Goal: Transaction & Acquisition: Purchase product/service

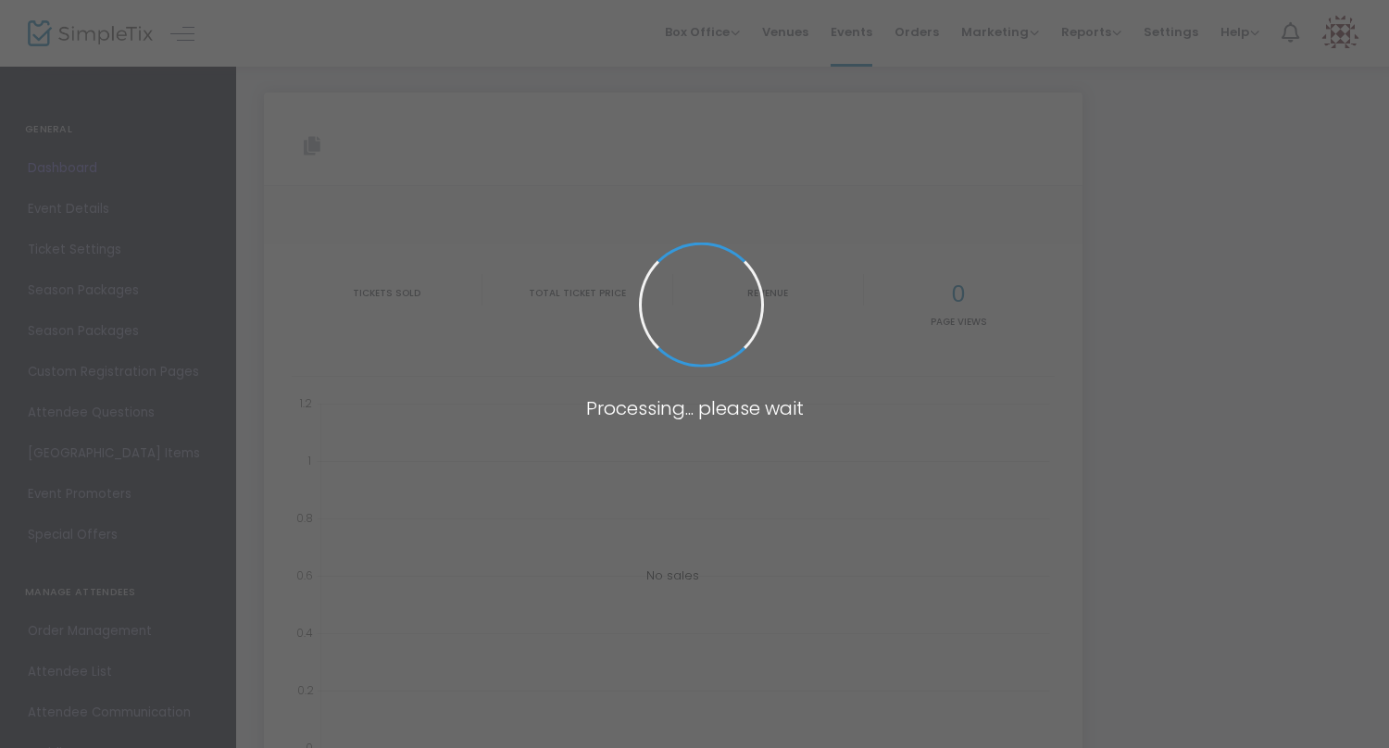
type input "[URL][DOMAIN_NAME]"
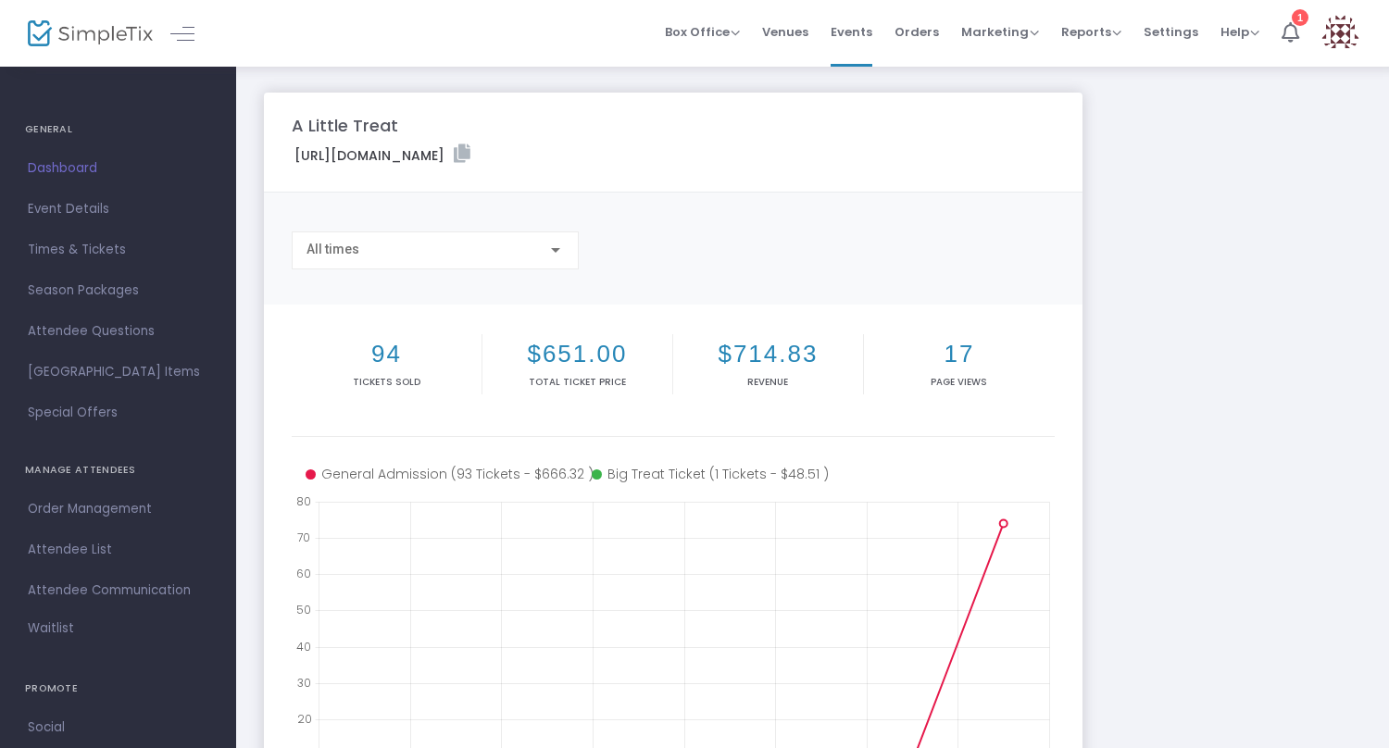
click at [1355, 39] on img at bounding box center [1341, 34] width 38 height 38
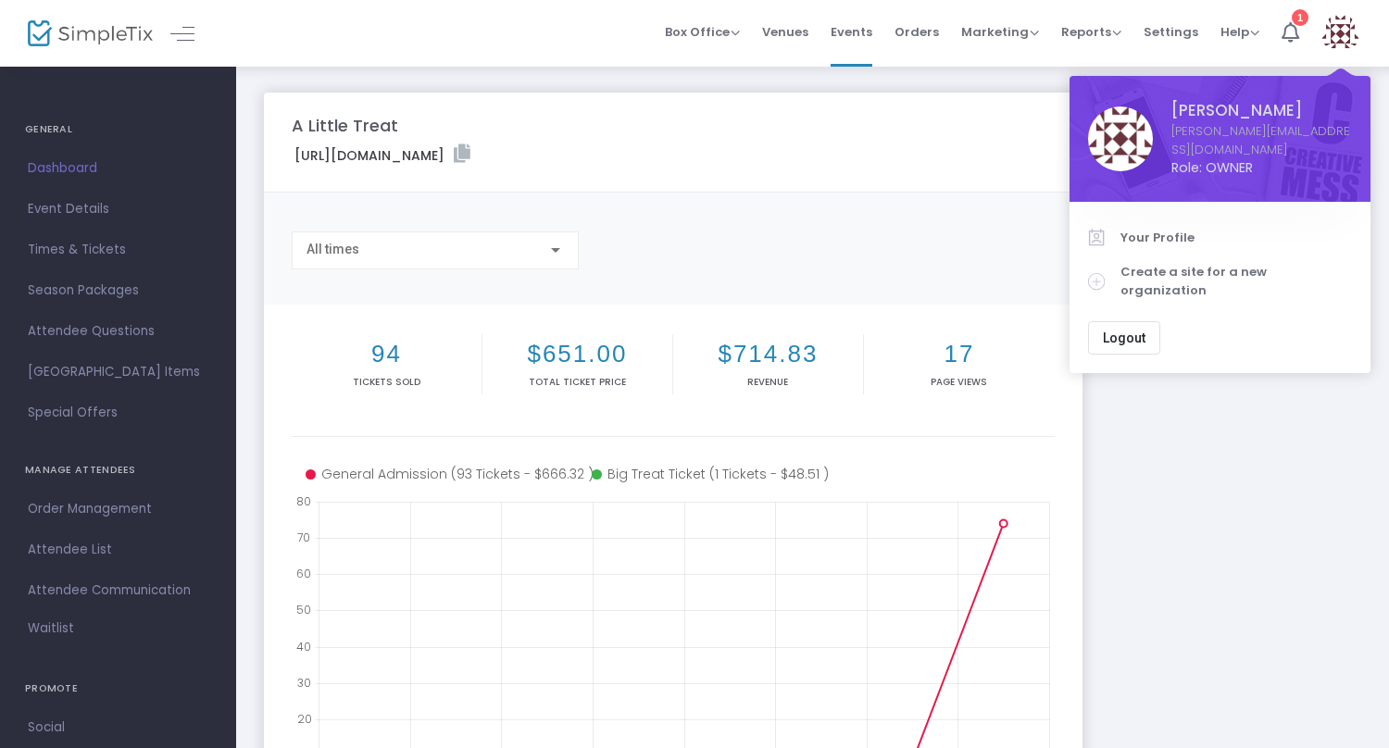
click at [1147, 321] on button "Logout" at bounding box center [1124, 337] width 72 height 33
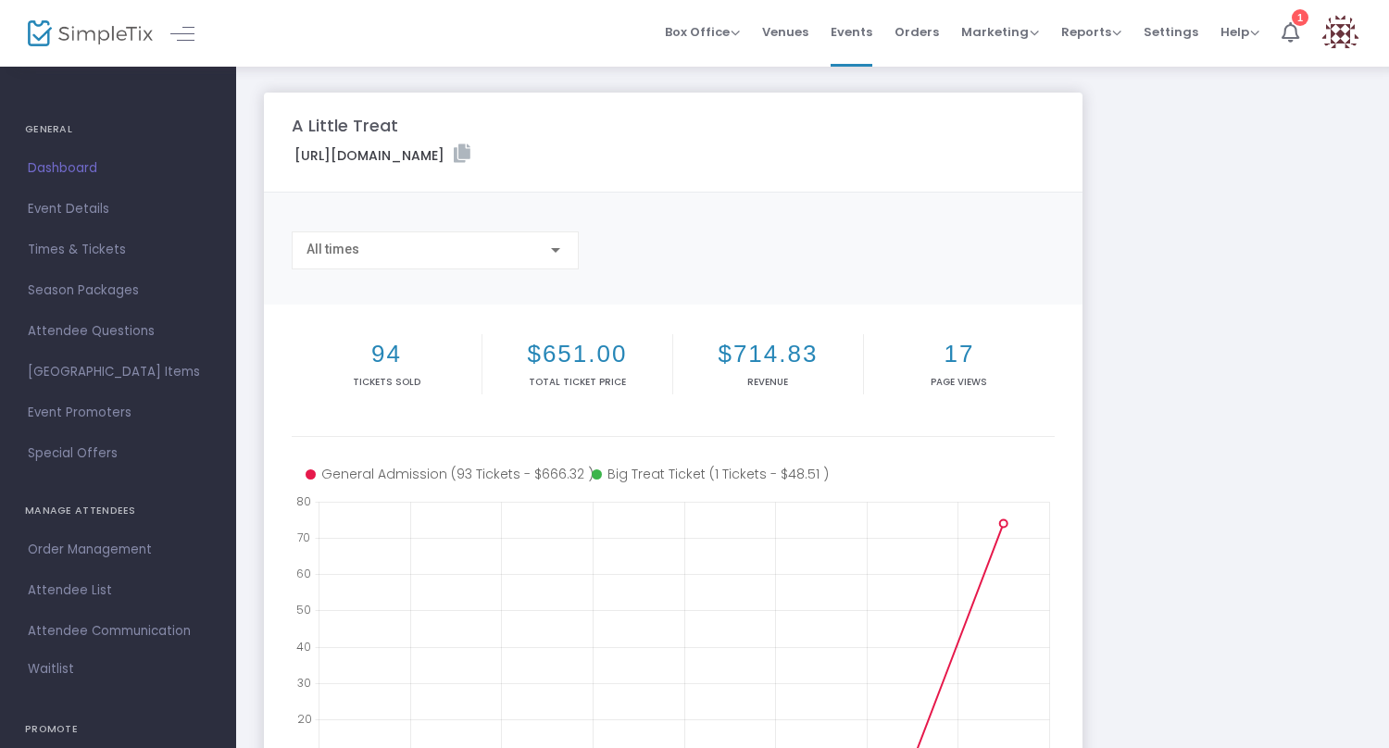
click at [1224, 113] on div "A Little Treat [URL][DOMAIN_NAME] Copy All times 94 Tickets sold $651.00 Total …" at bounding box center [813, 553] width 1116 height 921
click at [1177, 38] on span "Settings" at bounding box center [1171, 31] width 55 height 47
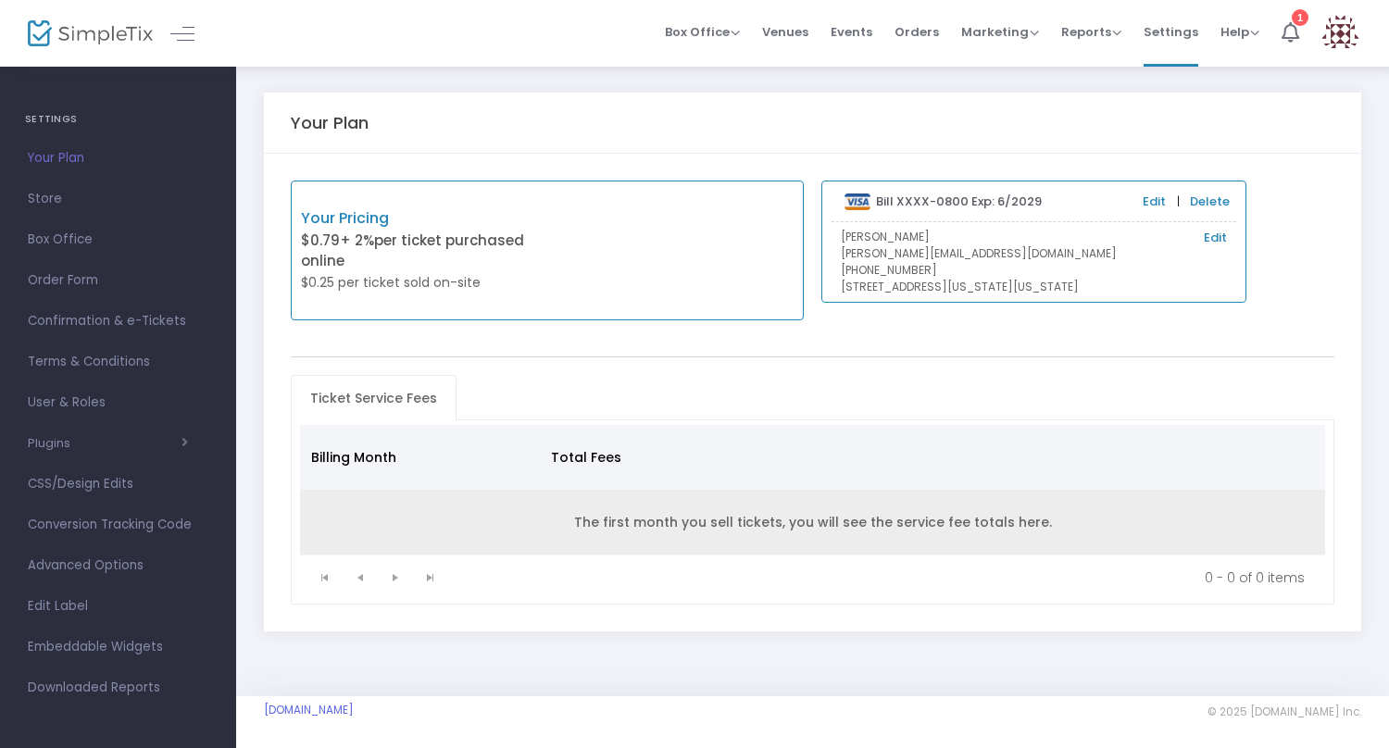
scroll to position [4, 0]
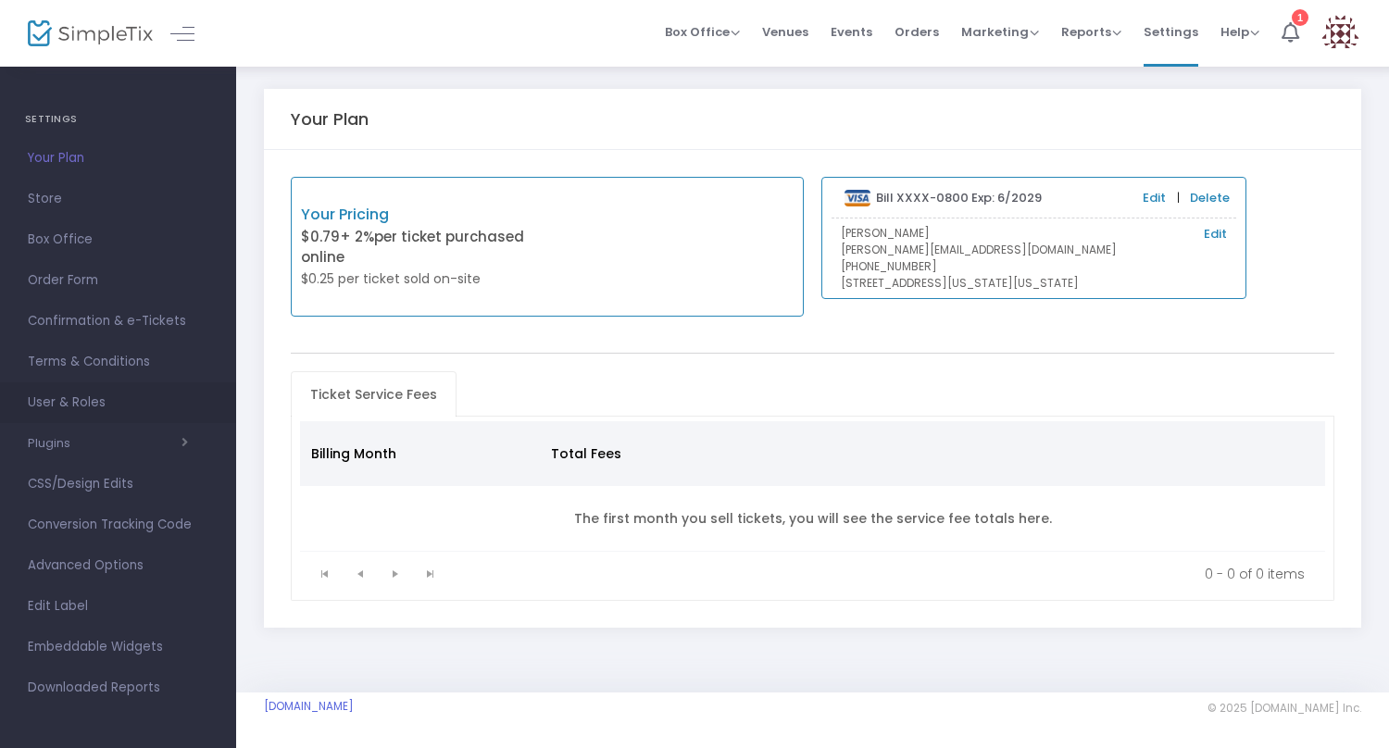
click at [71, 406] on span "User & Roles" at bounding box center [118, 403] width 181 height 24
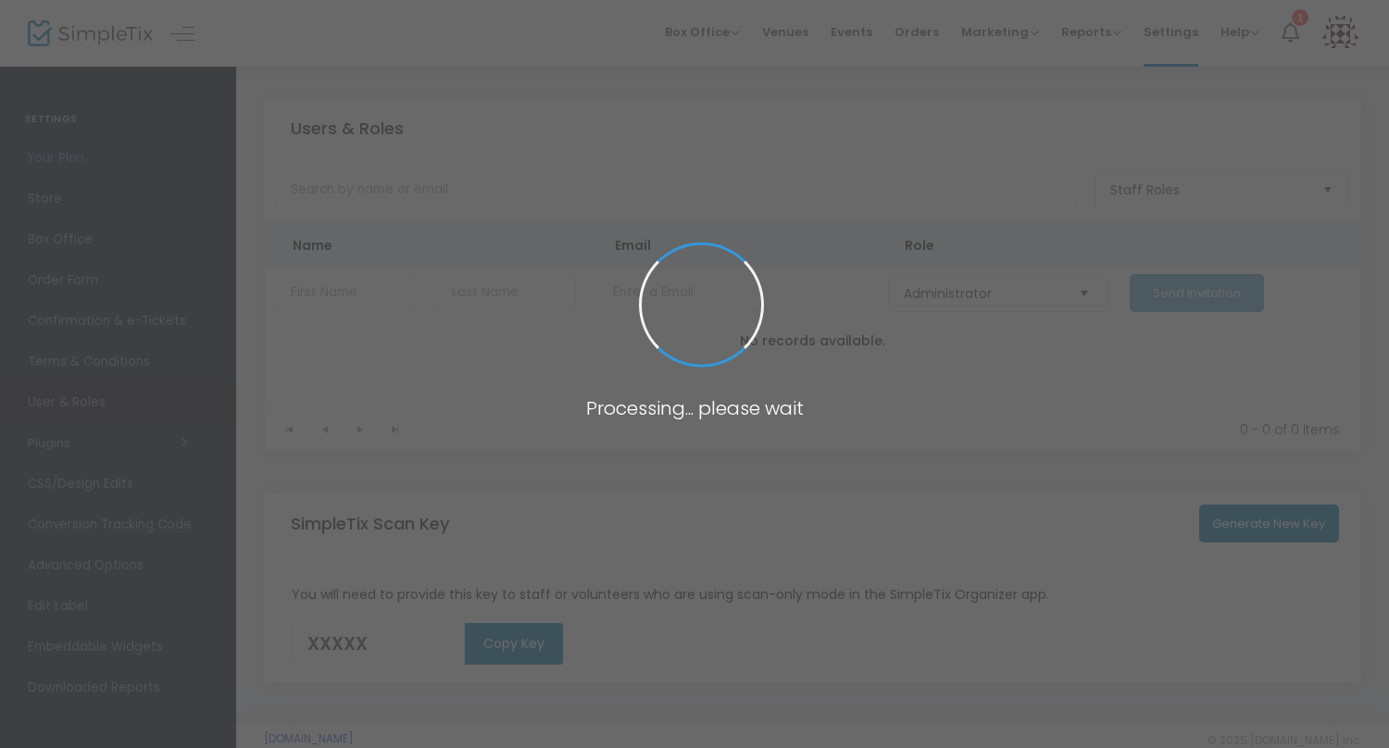
type input "30BOZ"
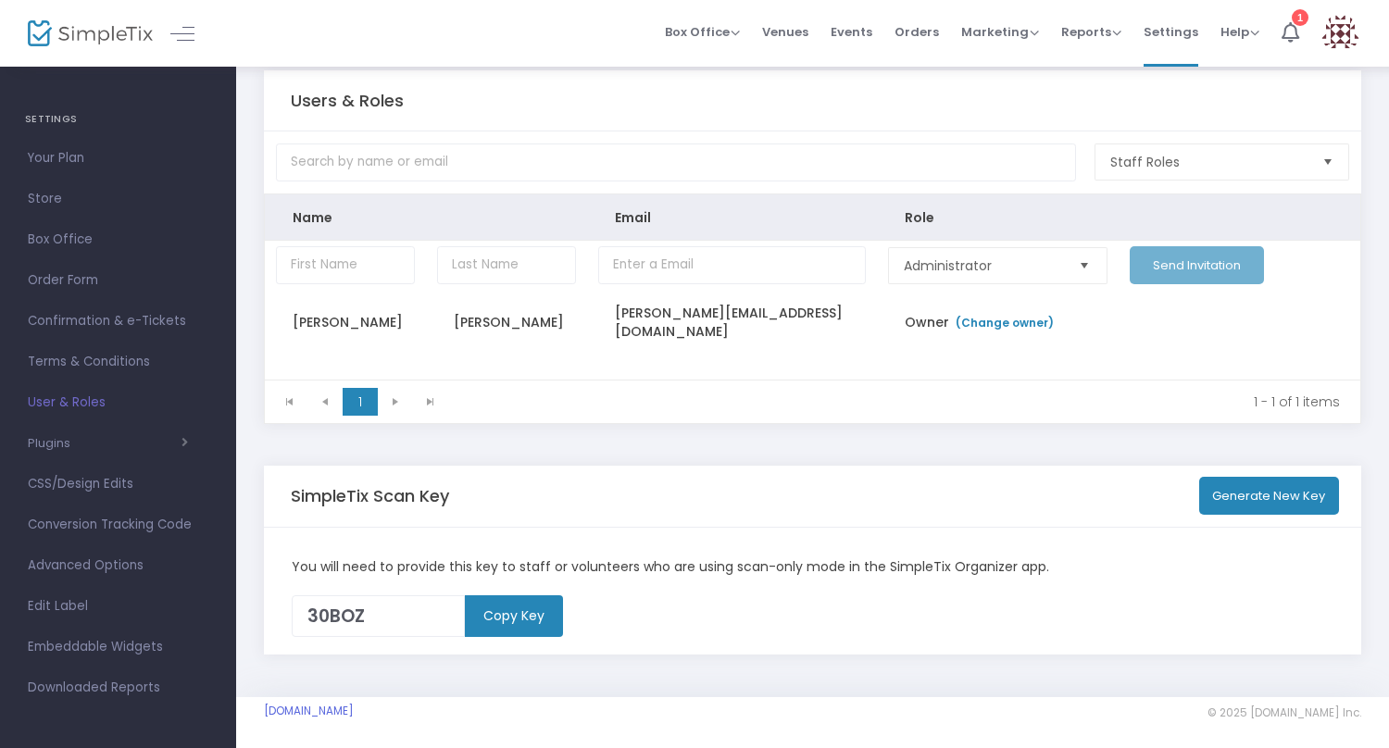
scroll to position [35, 0]
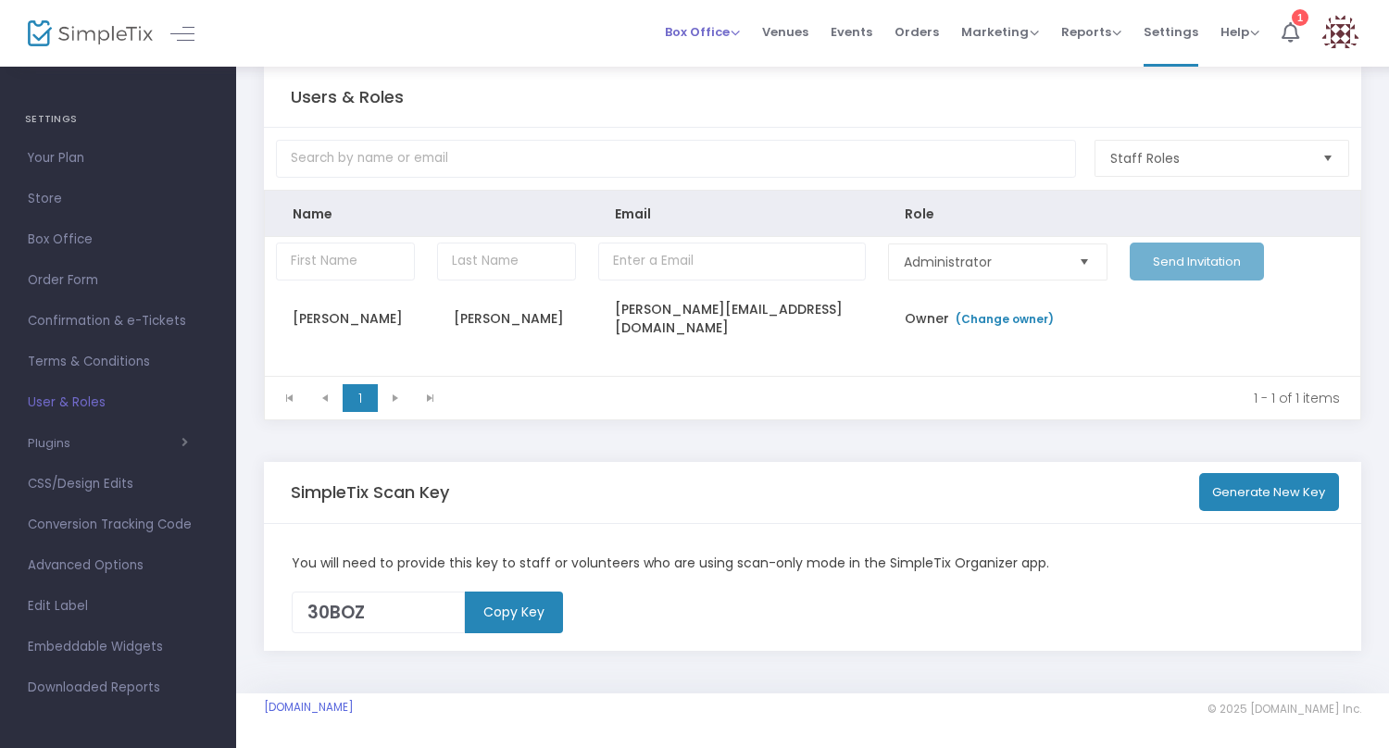
click at [715, 32] on span "Box Office" at bounding box center [702, 32] width 75 height 18
click at [712, 49] on li "Sell Tickets" at bounding box center [731, 62] width 132 height 36
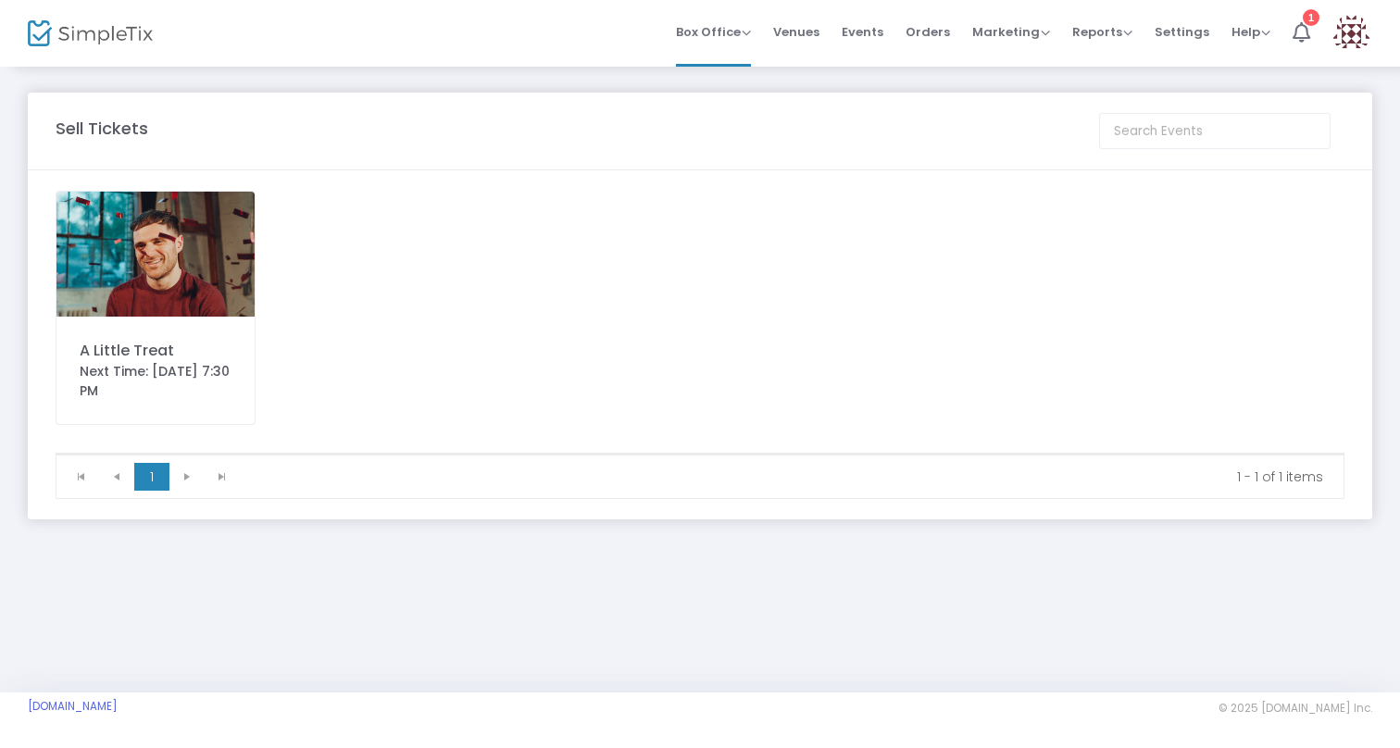
click at [175, 323] on div "A Little Treat Next Time: [DATE] 7:30 PM" at bounding box center [156, 308] width 200 height 234
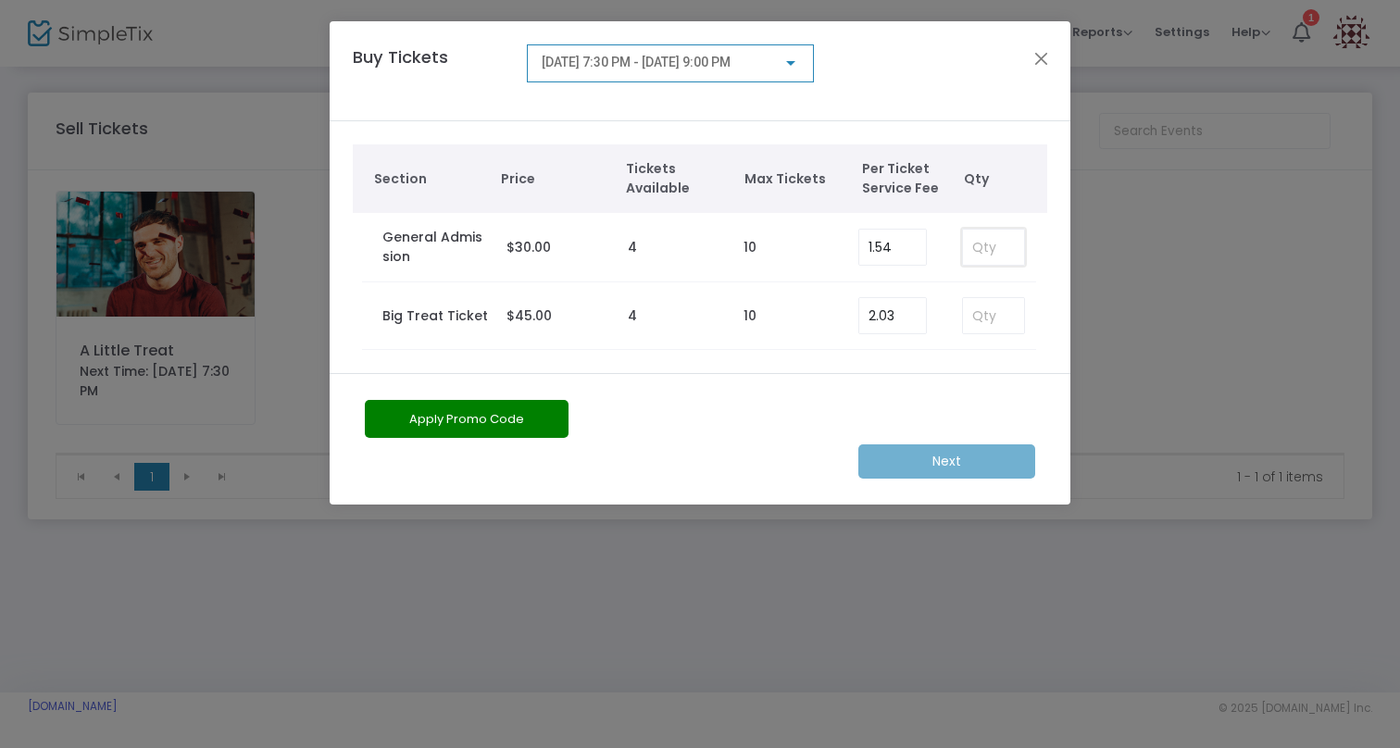
click at [983, 254] on input at bounding box center [993, 247] width 61 height 35
type input "1"
click at [522, 409] on button "Apply Promo Code" at bounding box center [467, 419] width 204 height 38
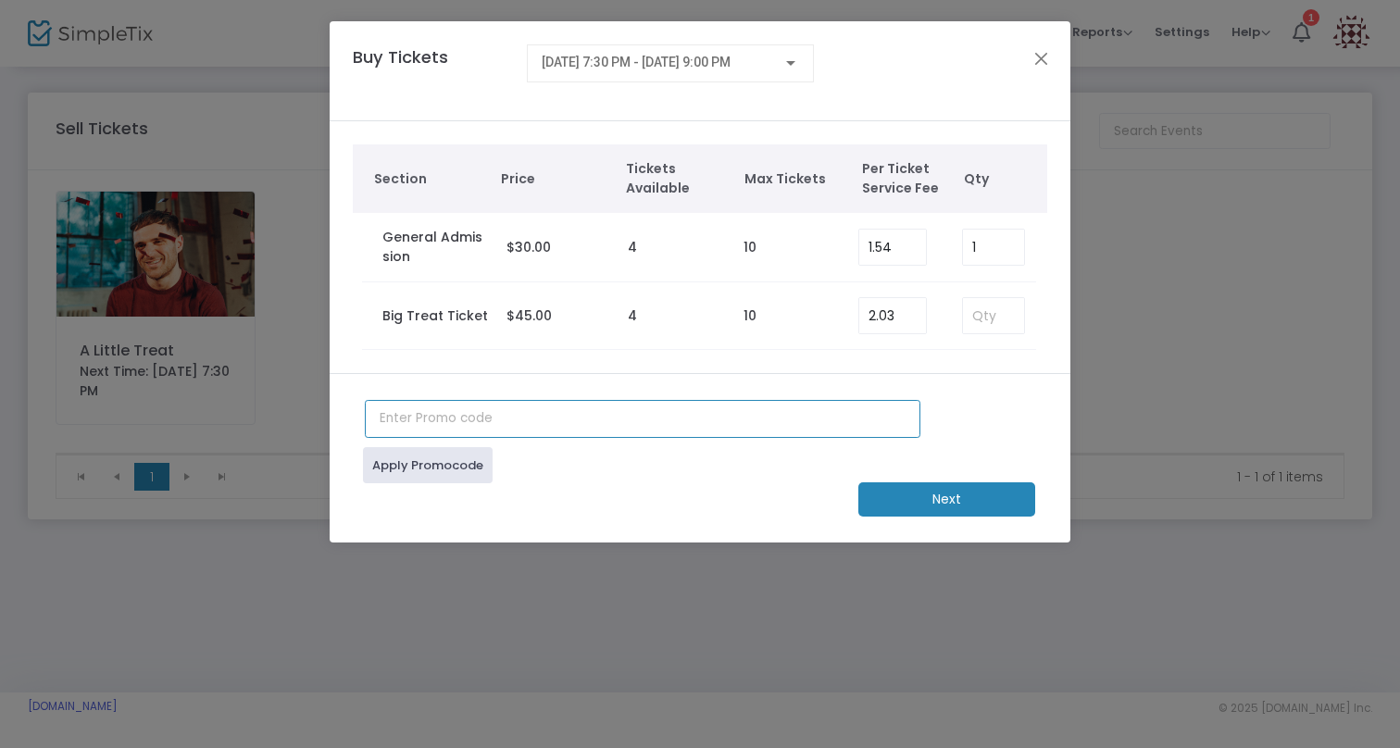
click at [501, 422] on input "text" at bounding box center [643, 419] width 556 height 38
type input "JUNTO100"
click at [428, 480] on link "Apply Promocode" at bounding box center [428, 465] width 130 height 36
click at [968, 493] on m-button "Next" at bounding box center [947, 500] width 177 height 34
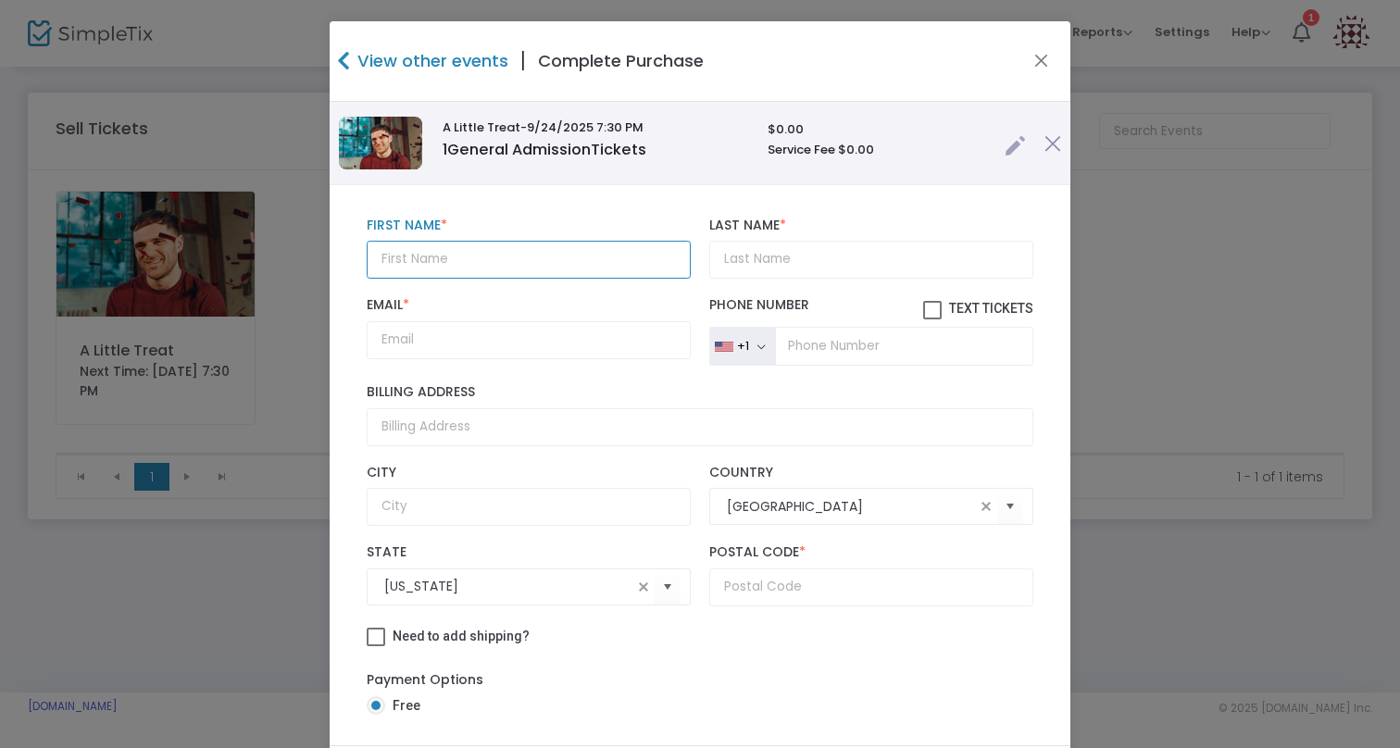
click at [541, 255] on input "text" at bounding box center [529, 260] width 324 height 38
type input "[PERSON_NAME]"
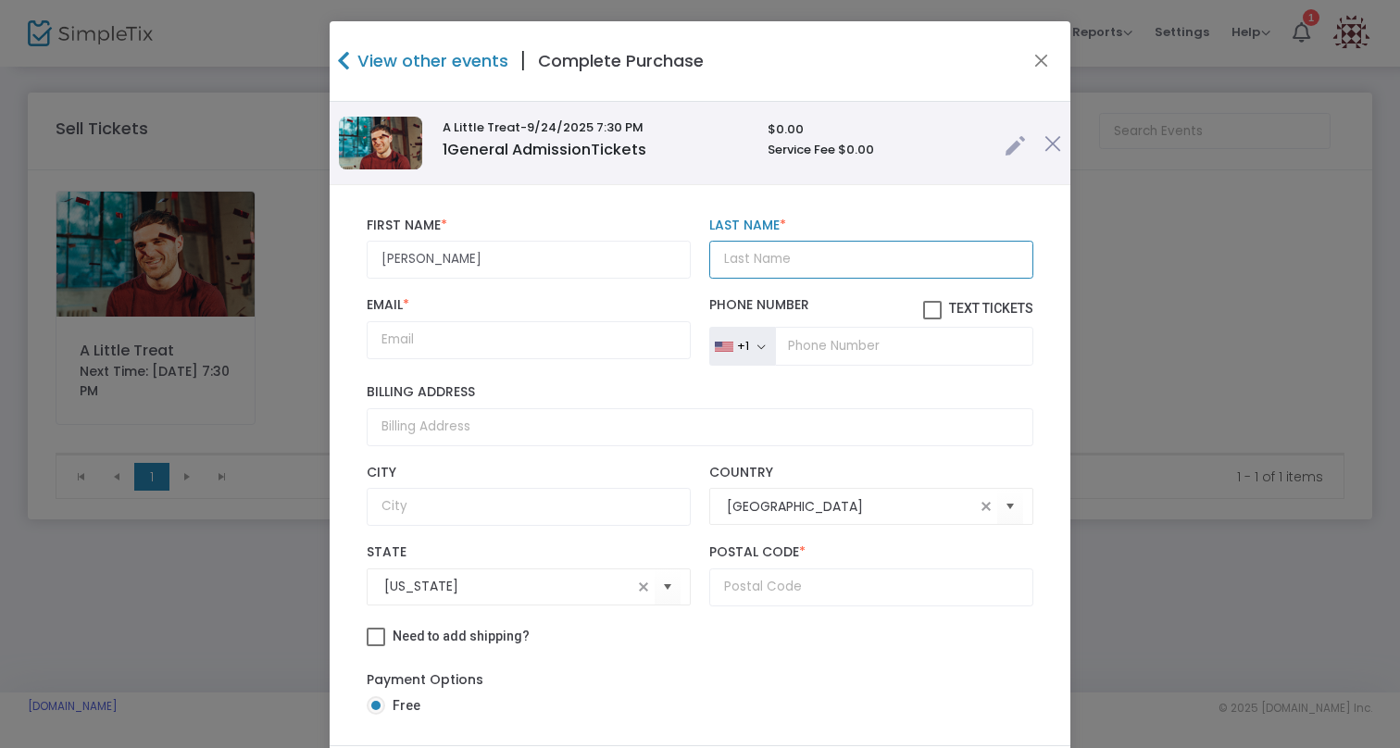
click at [770, 257] on input "Last Name *" at bounding box center [871, 260] width 324 height 38
type input "Z"
type input "[PERSON_NAME]"
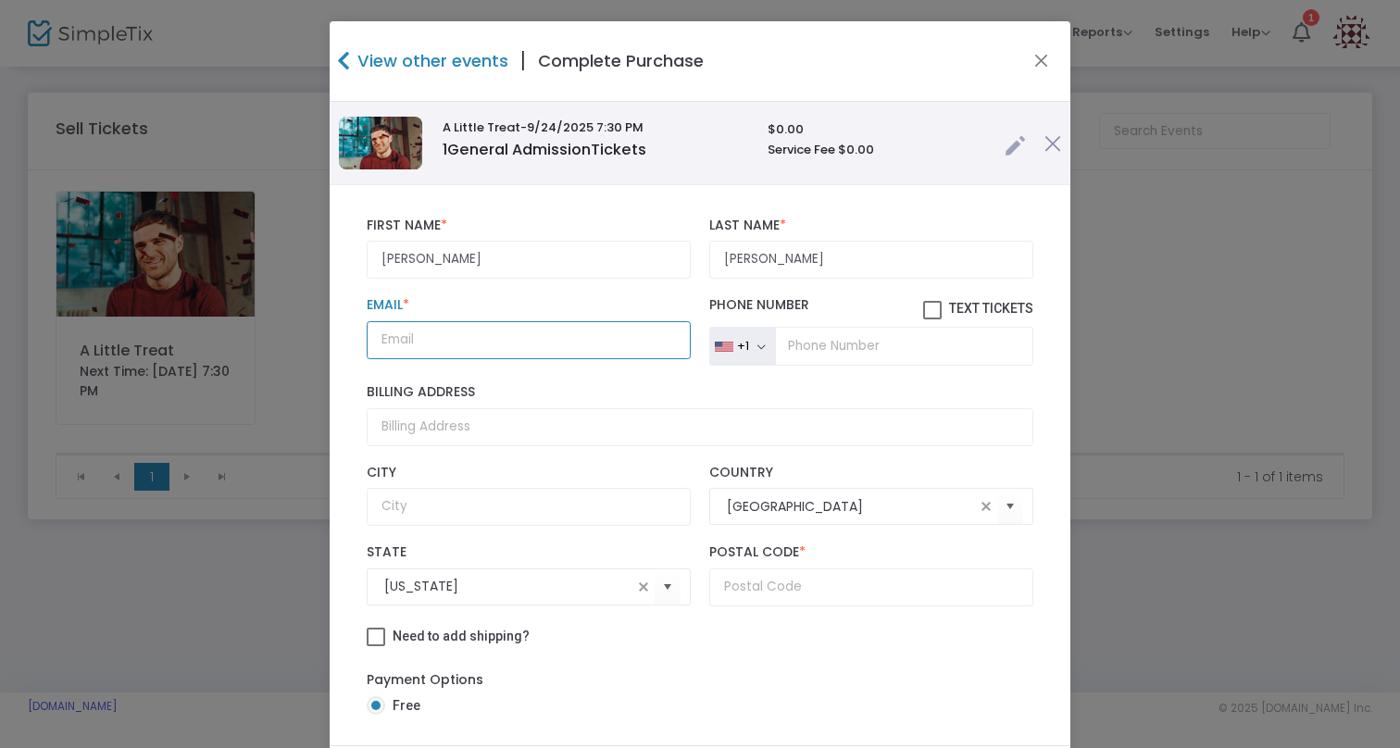
click at [552, 330] on input "Email *" at bounding box center [529, 340] width 324 height 38
type input "[PERSON_NAME][EMAIL_ADDRESS][PERSON_NAME][PERSON_NAME][DOMAIN_NAME]"
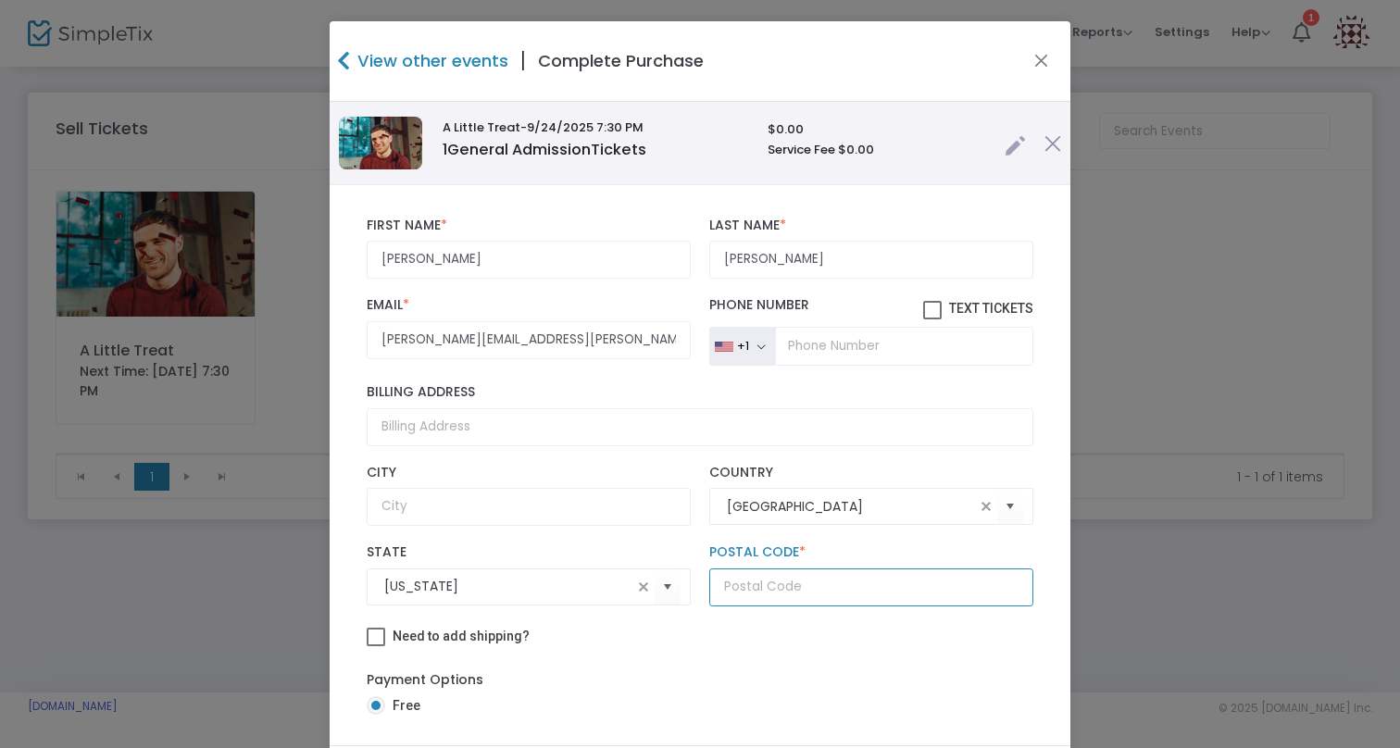
click at [750, 592] on input "text" at bounding box center [871, 588] width 324 height 38
type input "2"
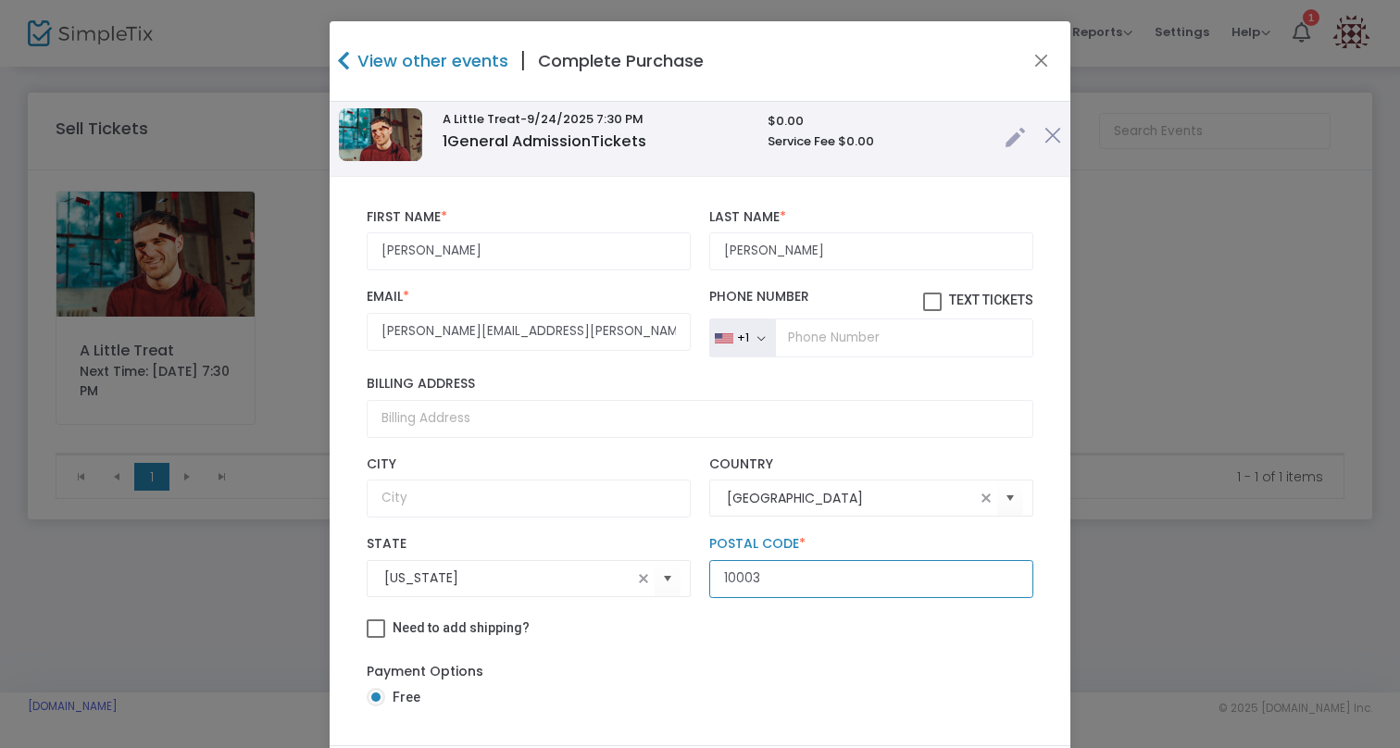
scroll to position [127, 0]
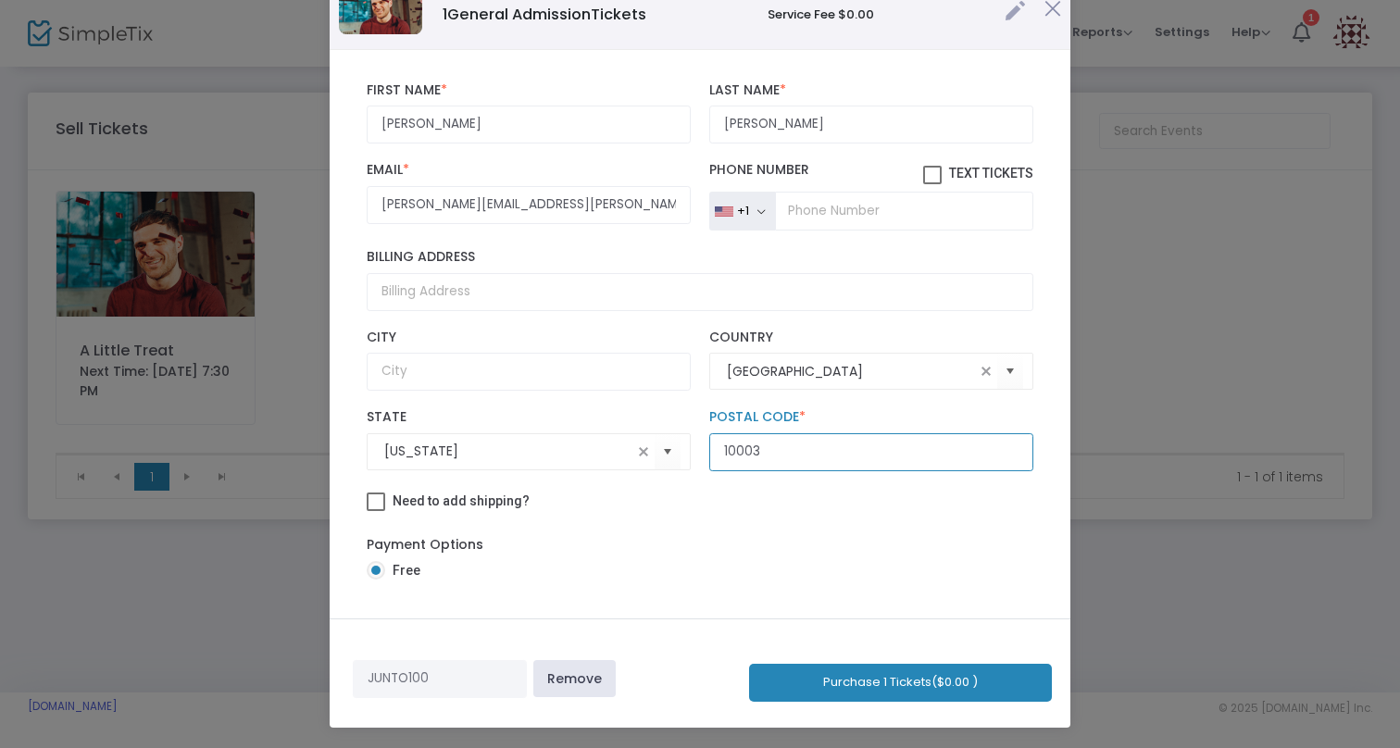
type input "10003"
click at [853, 681] on button "Purchase 1 Tickets ($0.00 )" at bounding box center [900, 683] width 303 height 38
